Goal: Find specific page/section: Find specific page/section

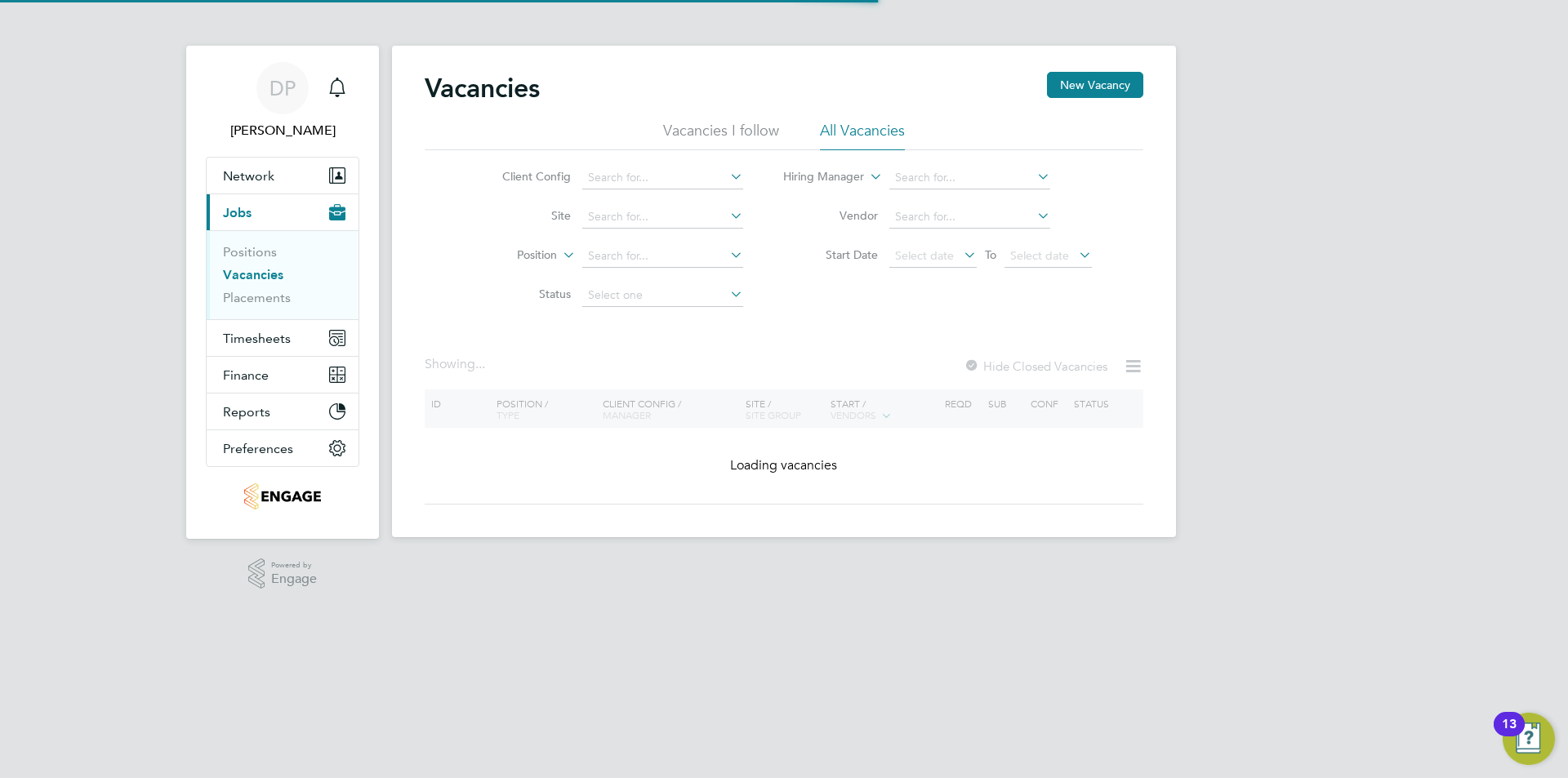
click at [271, 274] on link "Vacancies" at bounding box center [253, 275] width 61 height 15
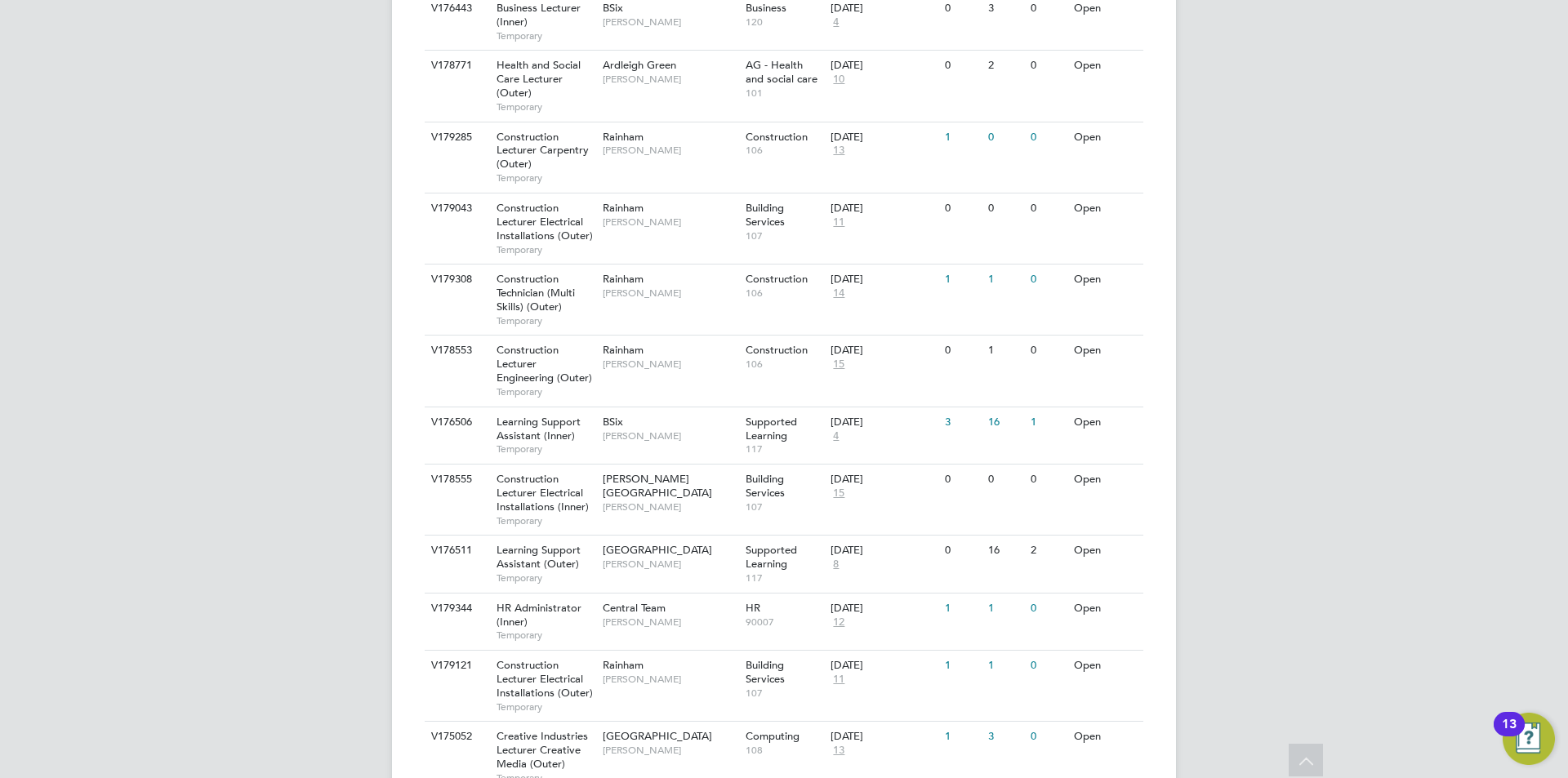
scroll to position [1229, 0]
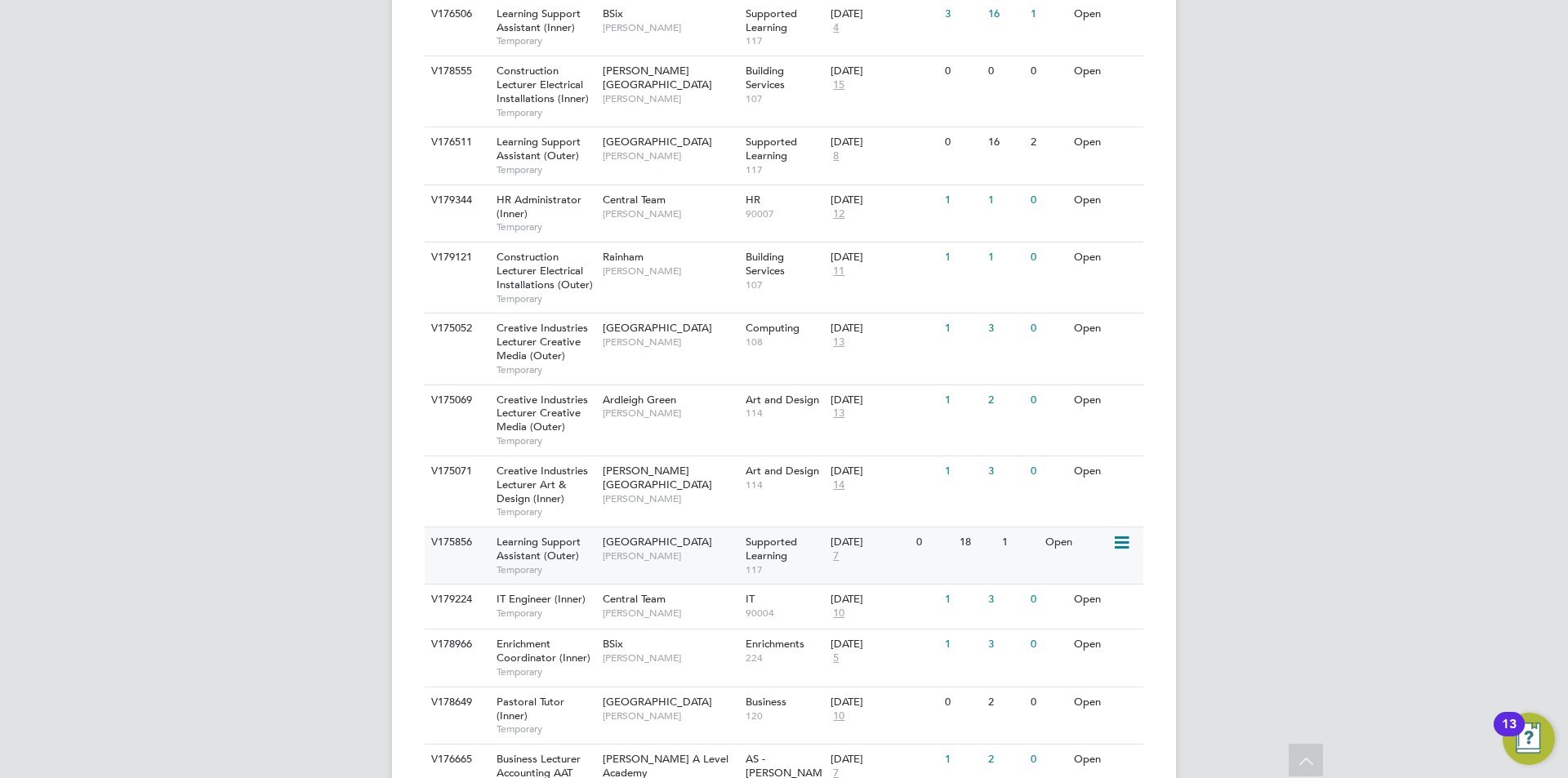
click at [729, 555] on span "[PERSON_NAME]" at bounding box center [670, 556] width 135 height 14
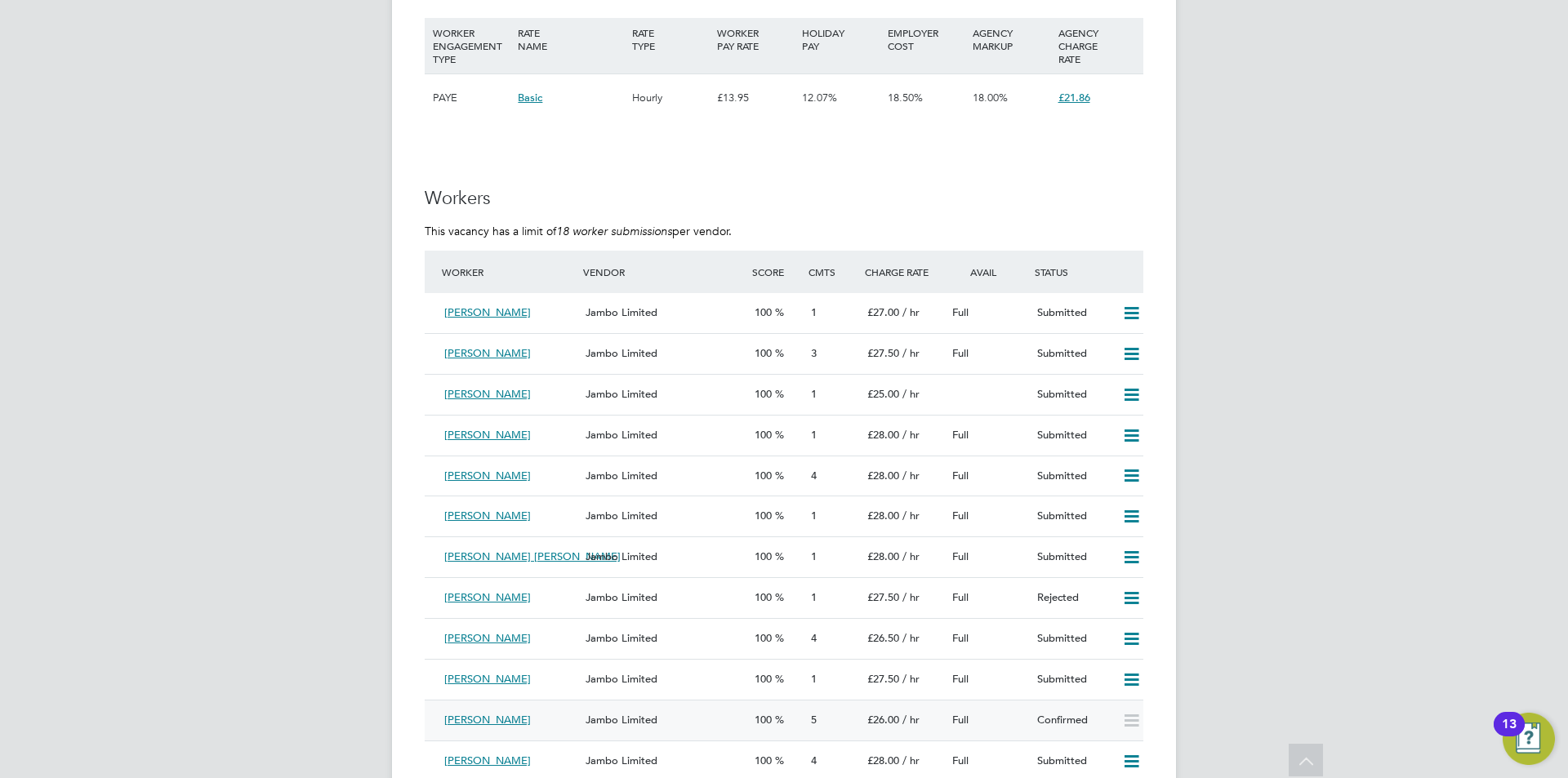
click at [681, 712] on div "Jambo Limited" at bounding box center [663, 721] width 169 height 27
